Goal: Contribute content: Contribute content

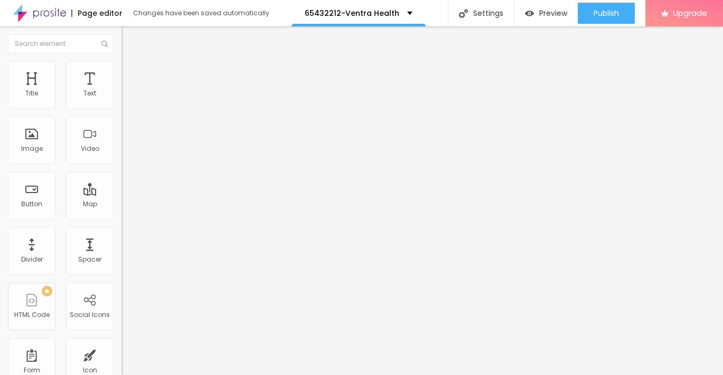
click at [121, 91] on span "Add image" at bounding box center [142, 86] width 43 height 9
click at [141, 375] on div "Subindo 0/1 arquivos" at bounding box center [361, 378] width 723 height 6
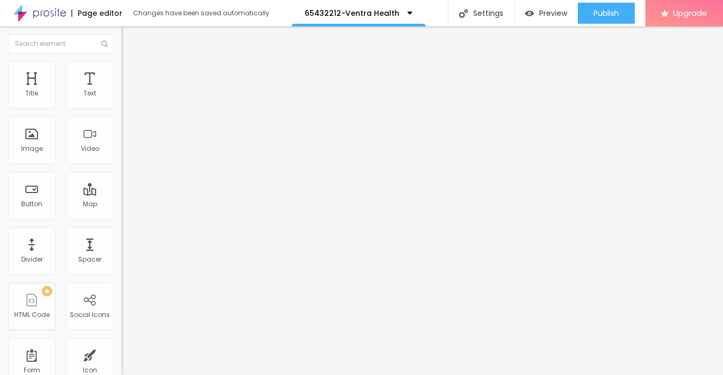
click at [131, 73] on span "Style" at bounding box center [138, 68] width 15 height 9
type input "95"
type input "90"
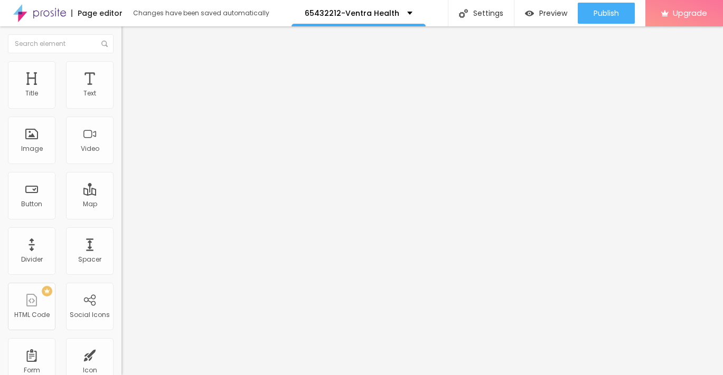
type input "90"
type input "80"
type input "70"
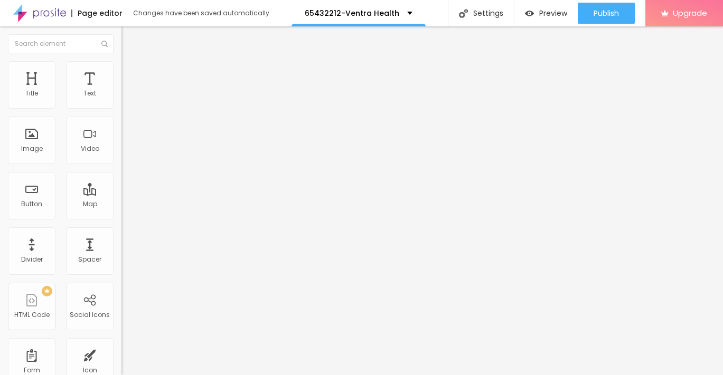
type input "45"
type input "40"
type input "25"
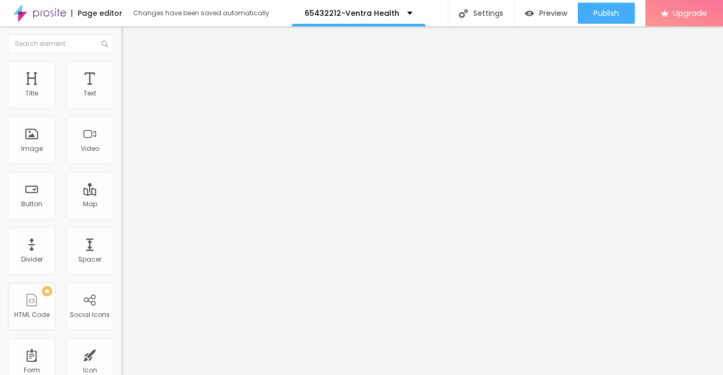
type input "25"
type input "10"
drag, startPoint x: 109, startPoint y: 112, endPoint x: -5, endPoint y: 95, distance: 115.8
type input "10"
click at [121, 100] on input "range" at bounding box center [155, 104] width 68 height 8
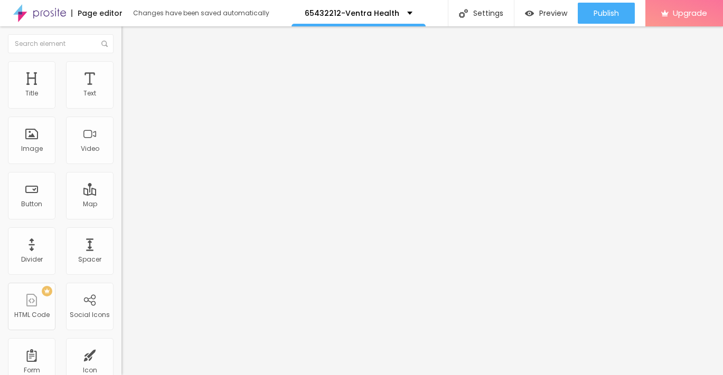
click at [129, 37] on img "button" at bounding box center [133, 38] width 8 height 8
click at [131, 73] on span "Advanced" at bounding box center [148, 68] width 34 height 9
type input "5"
type input "6"
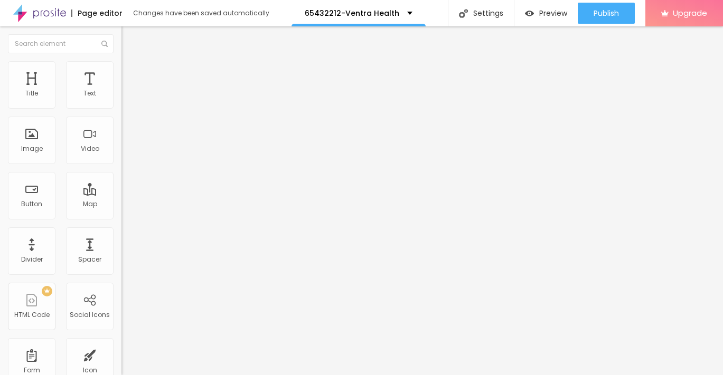
type input "6"
type input "8"
type input "10"
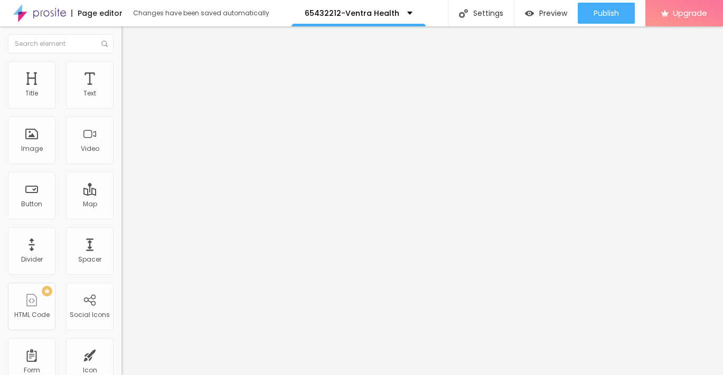
type input "11"
type input "12"
type input "13"
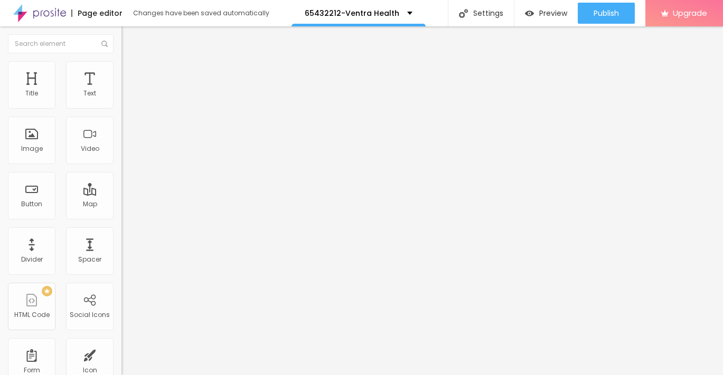
type input "13"
type input "14"
type input "15"
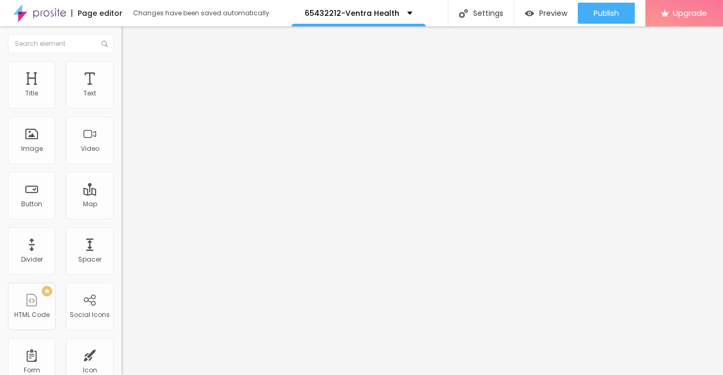
type input "16"
type input "17"
type input "18"
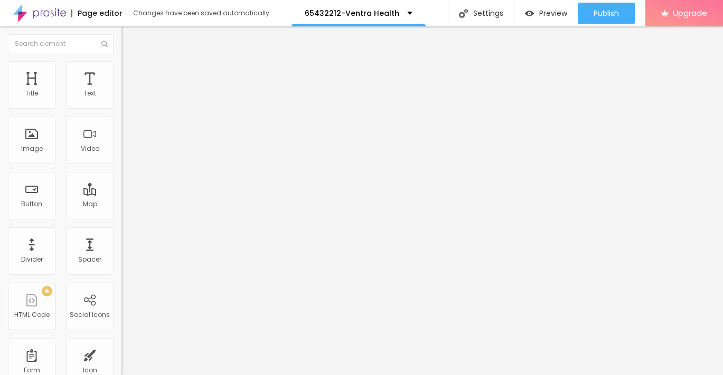
type input "18"
type input "19"
type input "20"
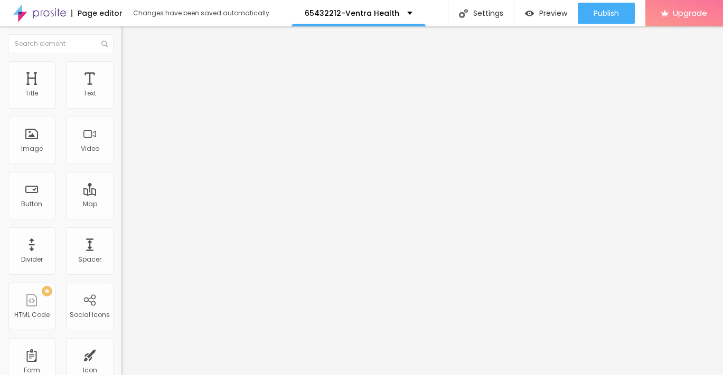
type input "21"
type input "22"
type input "23"
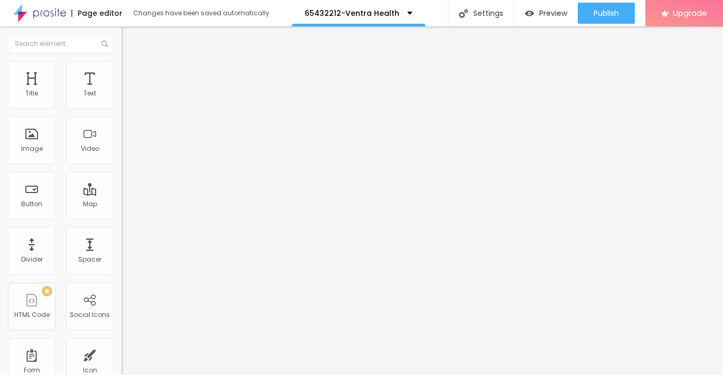
type input "23"
type input "24"
type input "25"
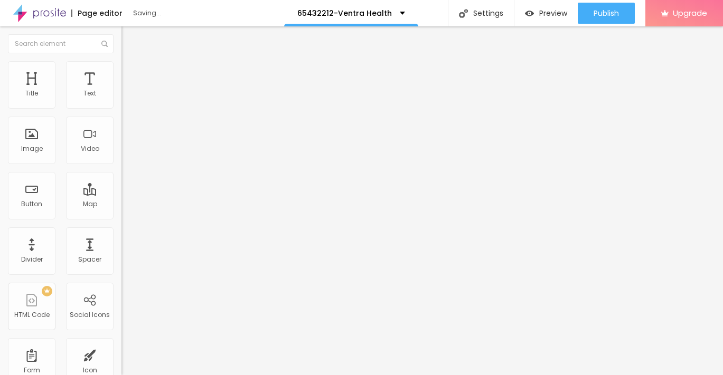
drag, startPoint x: 28, startPoint y: 105, endPoint x: 41, endPoint y: 105, distance: 12.7
type input "25"
click at [121, 194] on input "range" at bounding box center [155, 198] width 68 height 8
click at [129, 42] on img "button" at bounding box center [133, 38] width 8 height 8
click at [121, 99] on input "Click me" at bounding box center [184, 94] width 127 height 11
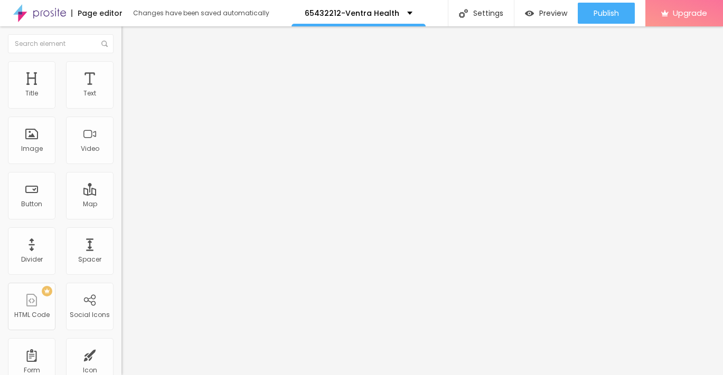
click at [121, 99] on input "Click me" at bounding box center [184, 94] width 127 height 11
paste input "→ VIEW DOCUMENT HERE"
type input "→ VIEW DOCUMENT HERE"
click at [121, 68] on img at bounding box center [126, 66] width 10 height 10
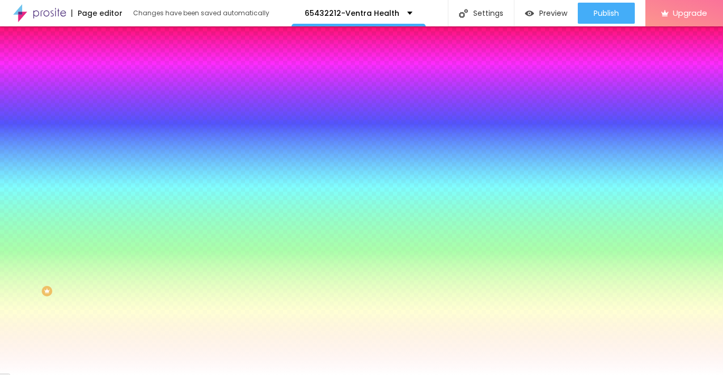
click at [127, 132] on icon "button" at bounding box center [129, 134] width 4 height 4
type input "17"
type input "18"
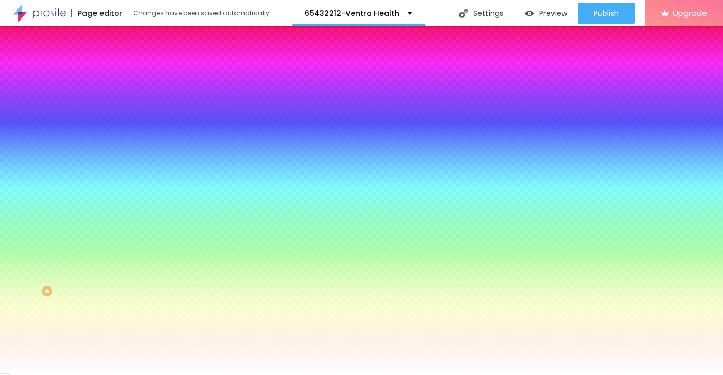
type input "19"
type input "20"
type input "21"
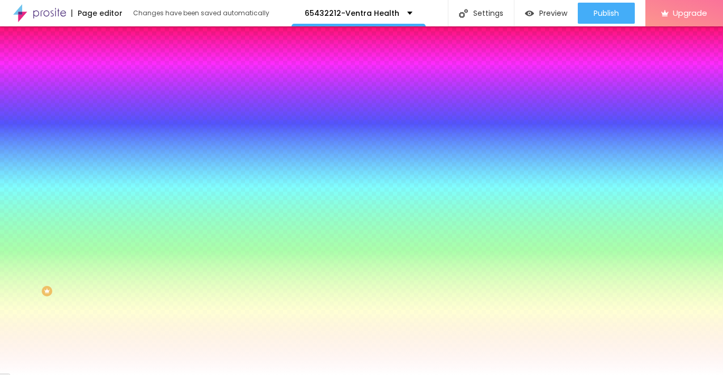
type input "21"
type input "22"
drag, startPoint x: 160, startPoint y: 203, endPoint x: 180, endPoint y: 206, distance: 20.3
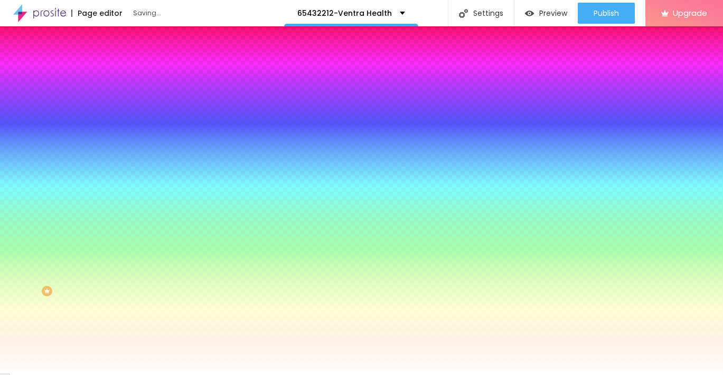
click at [318, 375] on div at bounding box center [361, 375] width 723 height 0
click at [121, 33] on button "Edit Button" at bounding box center [181, 38] width 121 height 24
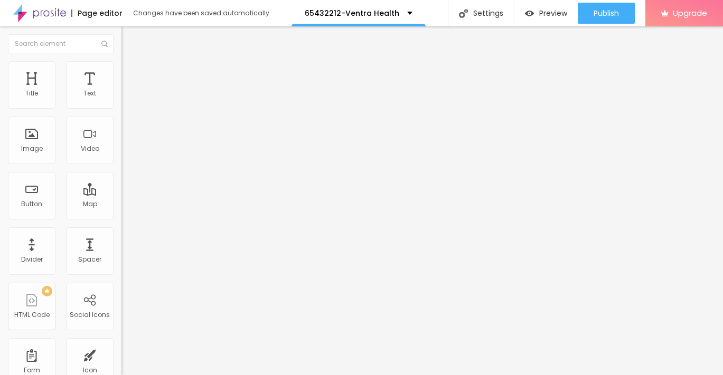
click at [121, 216] on input "https://" at bounding box center [184, 212] width 127 height 11
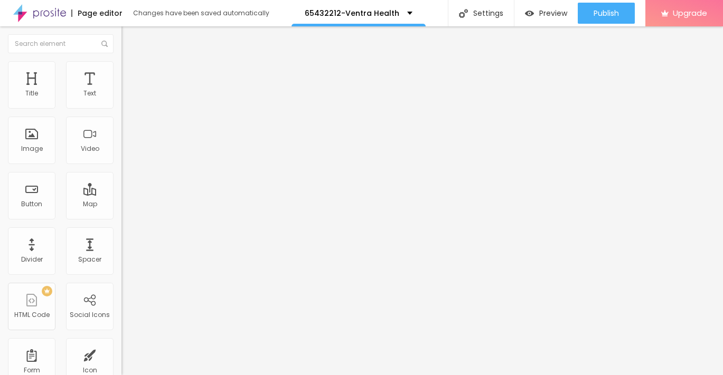
click at [121, 216] on input "https://" at bounding box center [184, 212] width 127 height 11
click at [121, 217] on input "text" at bounding box center [184, 212] width 127 height 11
paste input "[URL][DOMAIN_NAME]"
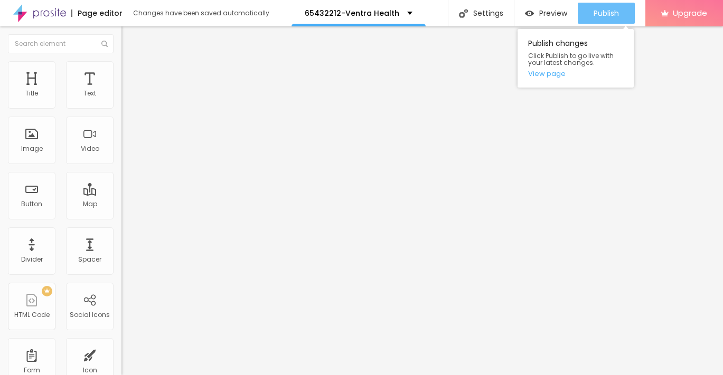
type input "[URL][DOMAIN_NAME]"
click at [597, 16] on span "Publish" at bounding box center [605, 13] width 25 height 8
